Goal: Navigation & Orientation: Find specific page/section

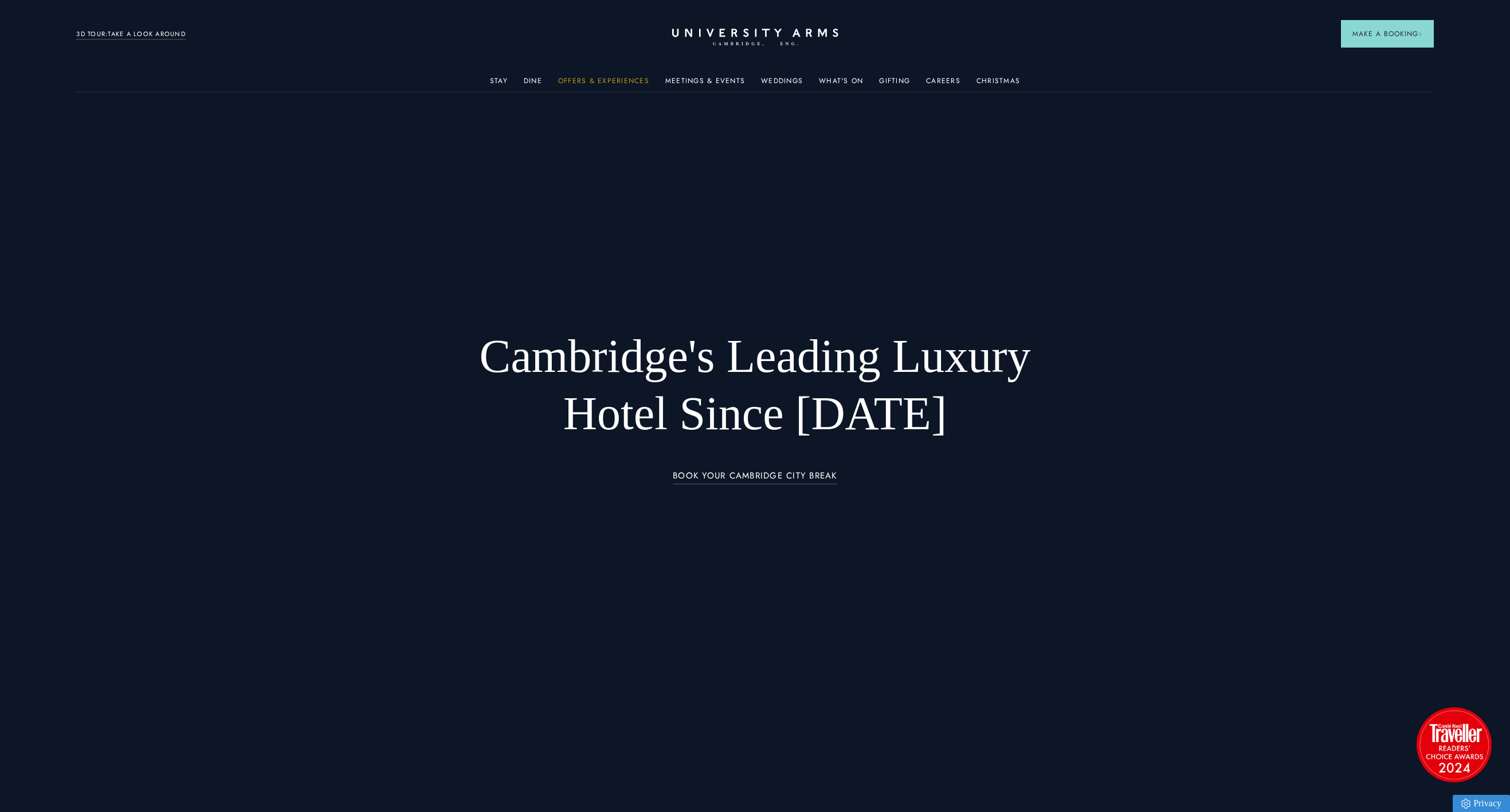
click at [622, 80] on link "Offers & Experiences" at bounding box center [603, 84] width 91 height 15
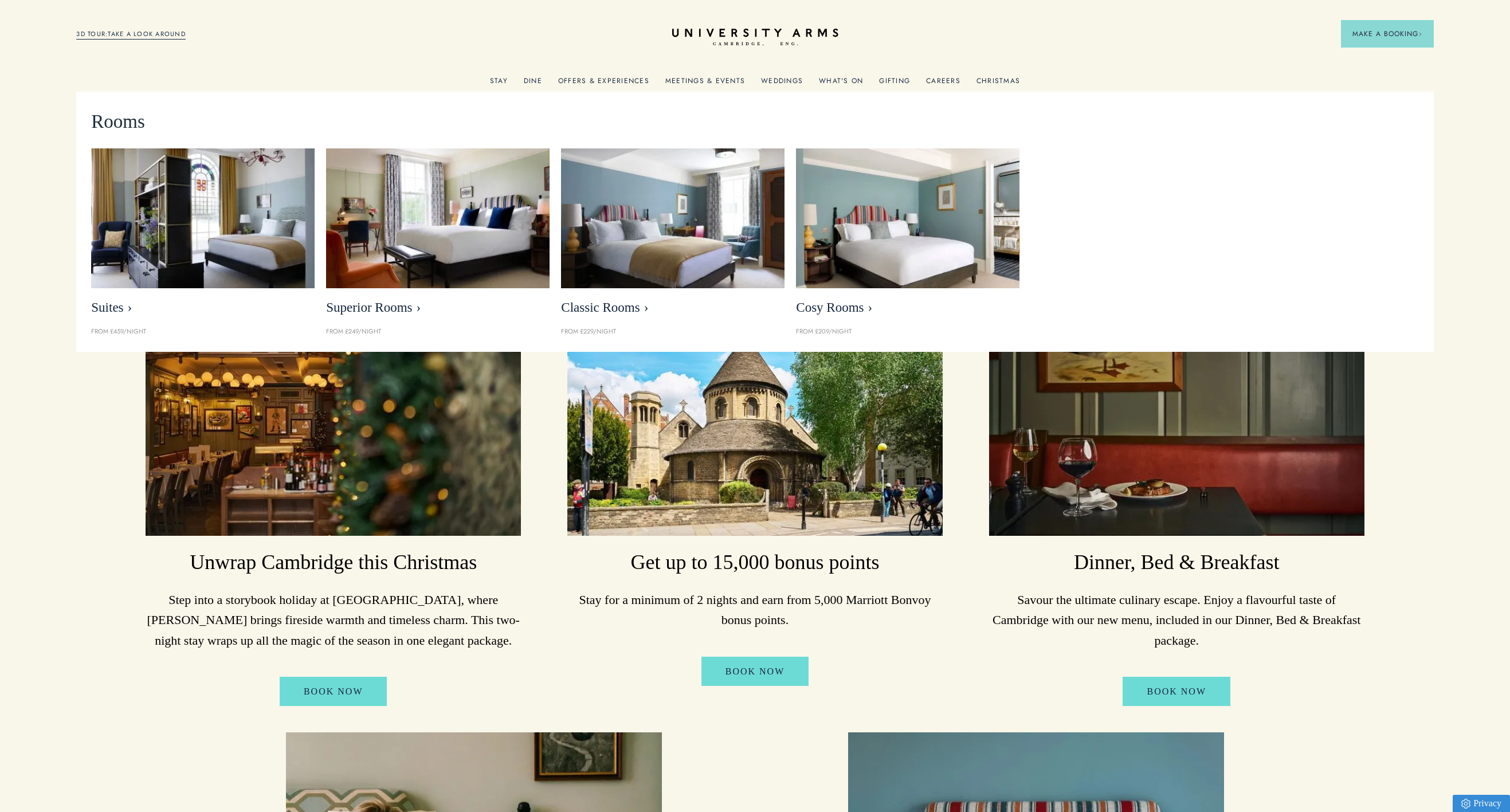
click at [503, 81] on link "Stay" at bounding box center [498, 84] width 18 height 15
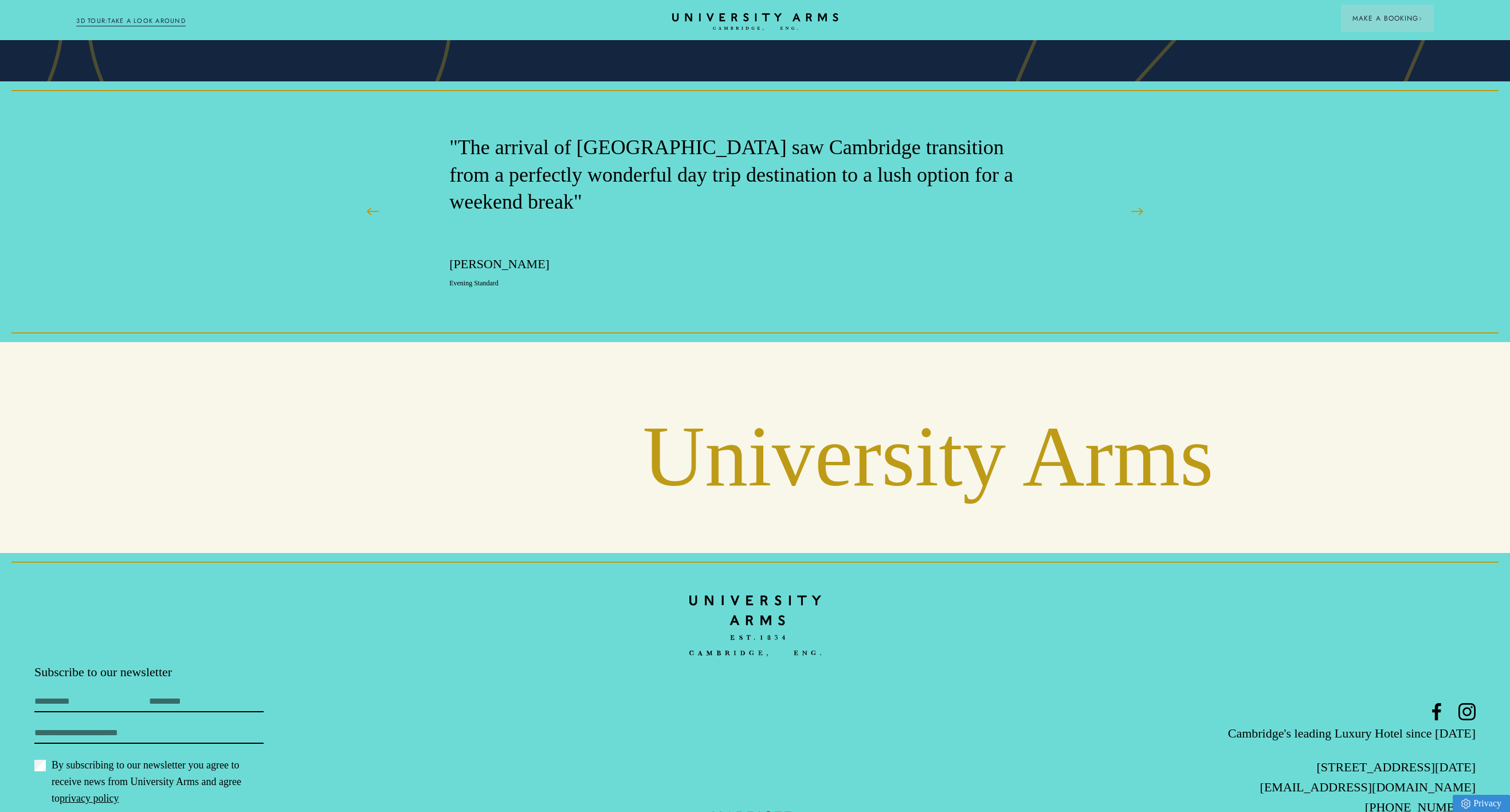
scroll to position [4461, 0]
